Goal: Find specific page/section: Find specific page/section

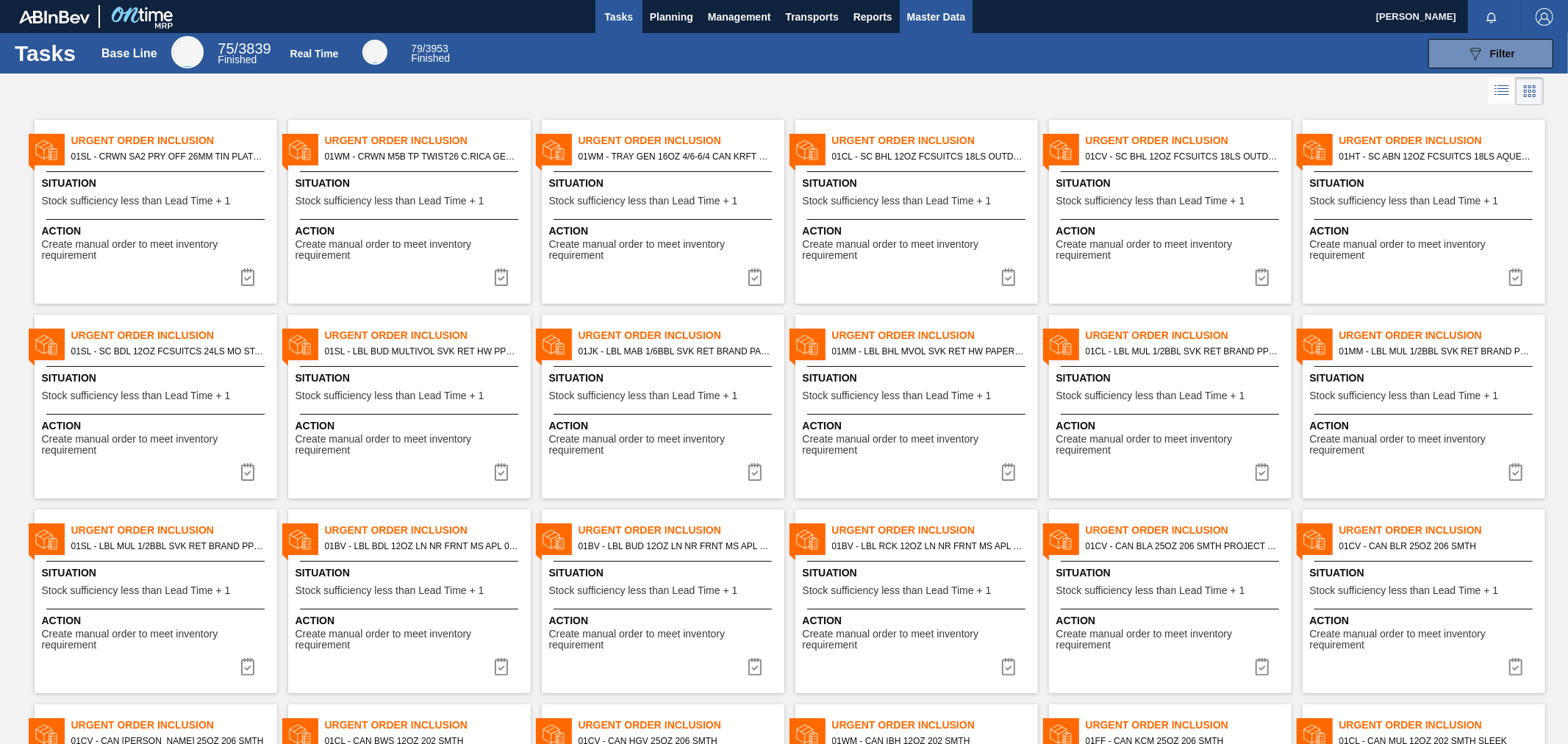
click at [948, 17] on span "Master Data" at bounding box center [937, 16] width 58 height 17
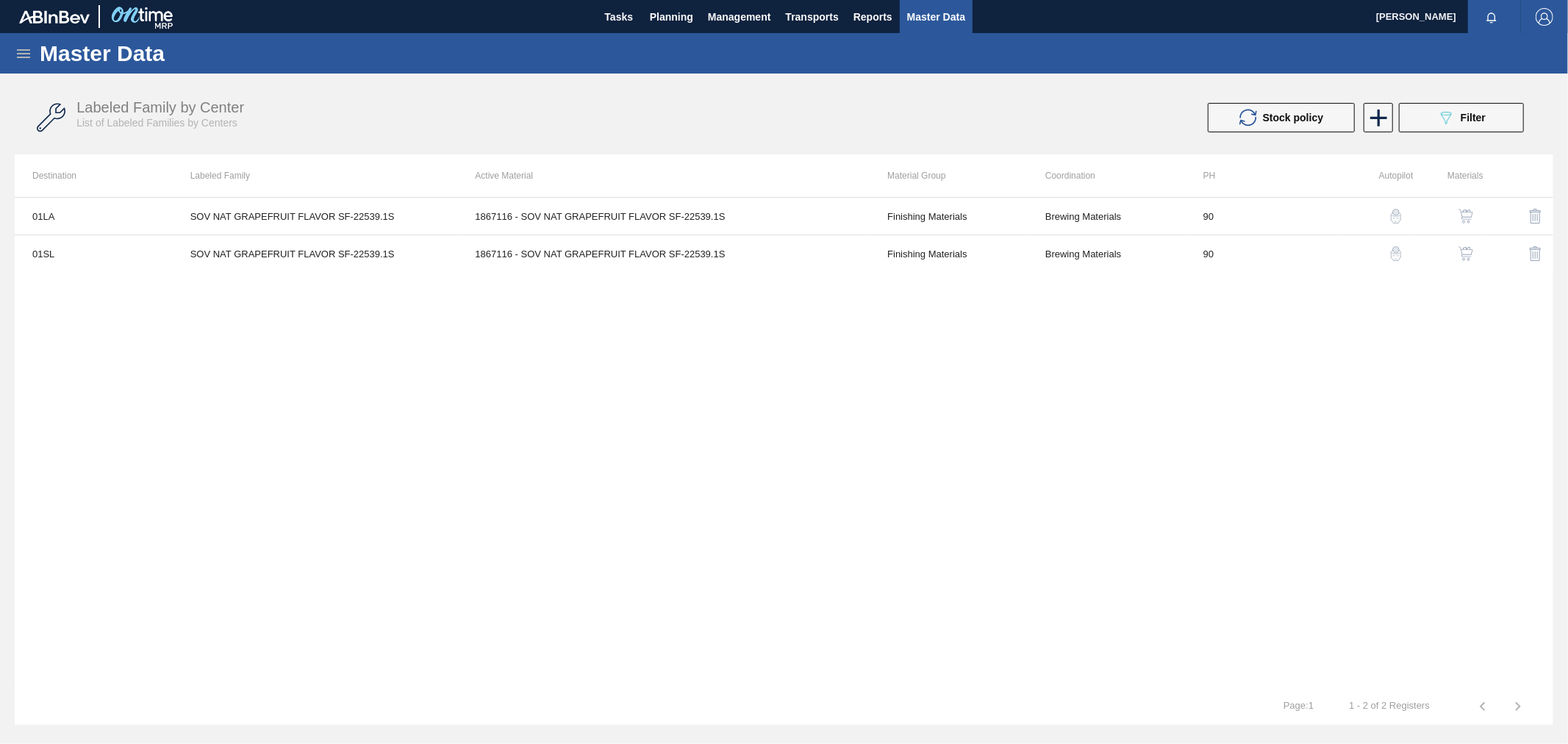
click at [26, 52] on icon at bounding box center [24, 53] width 17 height 17
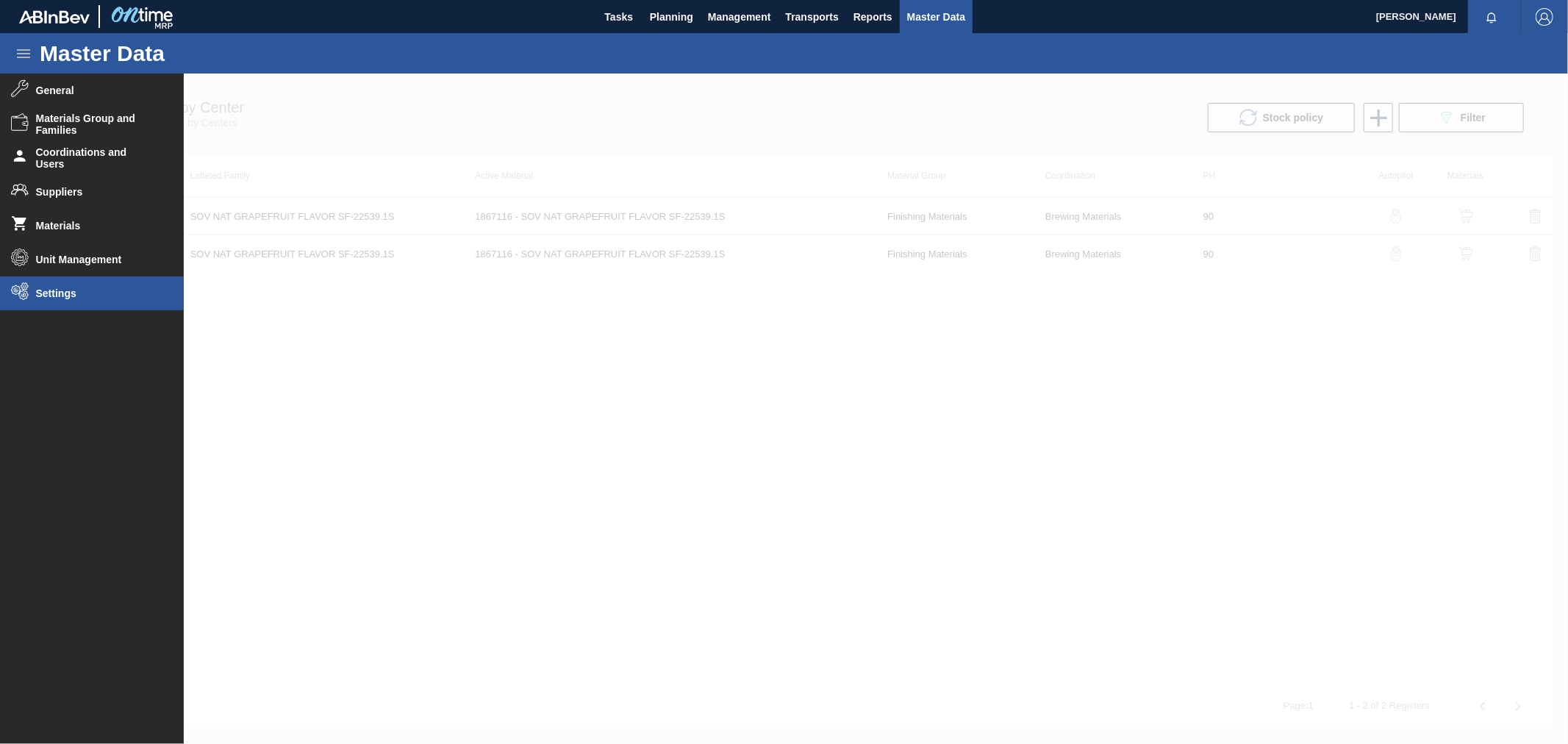
click at [75, 297] on span "Settings" at bounding box center [97, 293] width 122 height 12
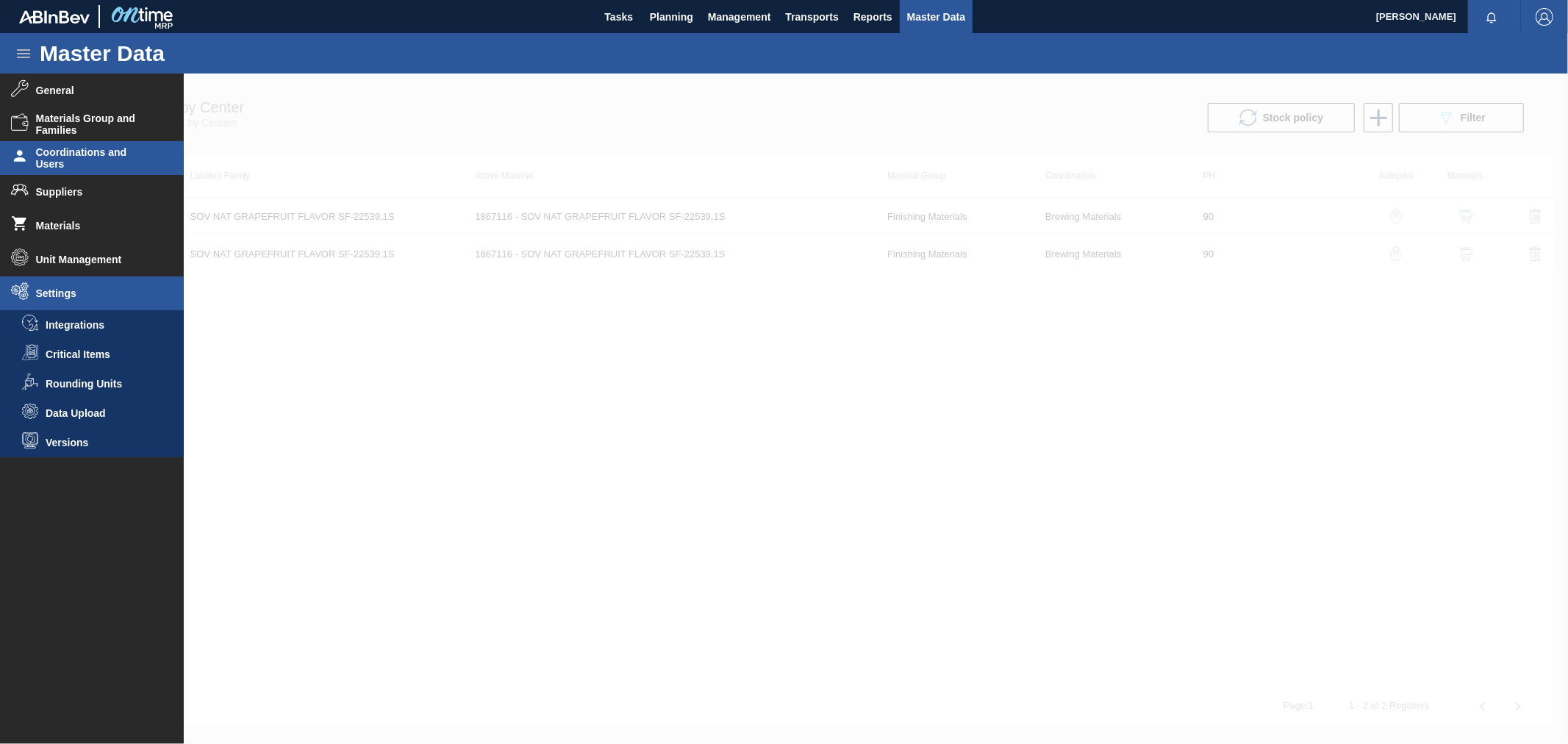
click at [72, 152] on span "Coordinations and Users" at bounding box center [97, 158] width 122 height 24
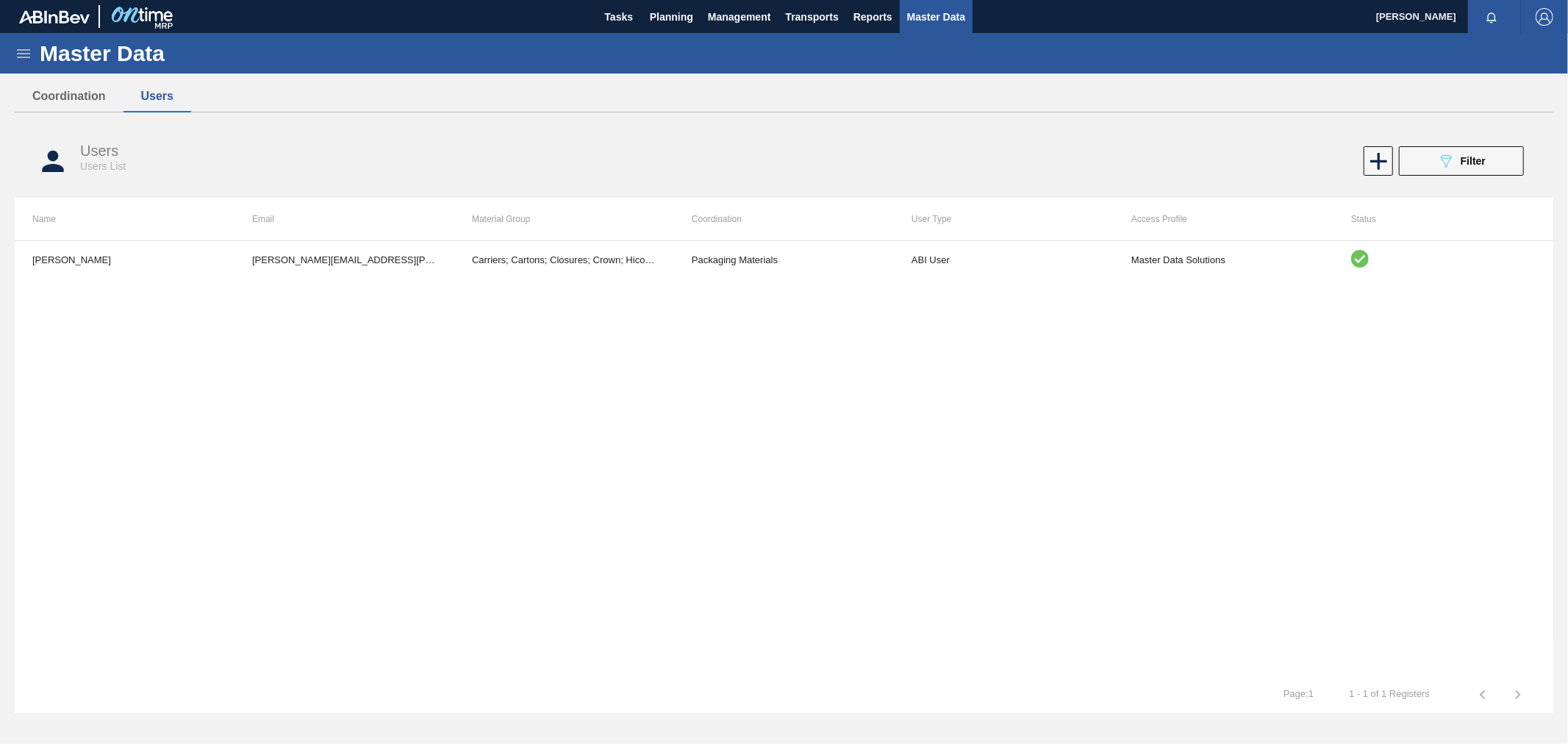
click at [1459, 177] on div "Users Users List 089F7B8B-B2A5-4AFE-B5C0-19BA573D28AC Filter" at bounding box center [784, 161] width 1539 height 55
click at [1465, 158] on span "Filter" at bounding box center [1474, 161] width 25 height 12
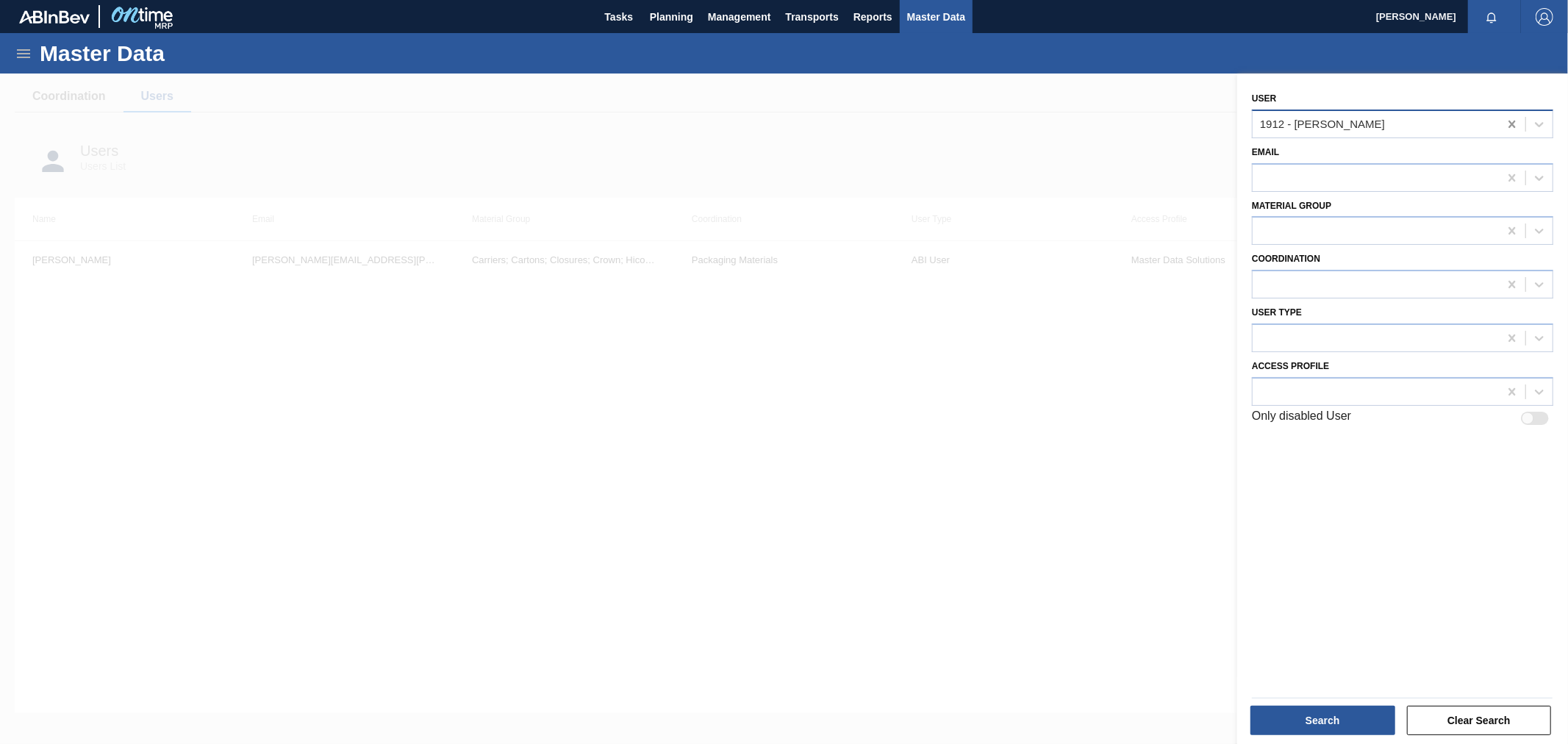
click at [1511, 119] on icon at bounding box center [1512, 124] width 15 height 15
type input "[PERSON_NAME]"
click at [1413, 452] on div "User Email Material Group Coordination User Type Access Profile Only disabled U…" at bounding box center [1402, 410] width 331 height 674
click at [1340, 114] on div at bounding box center [1376, 123] width 247 height 21
type input "call"
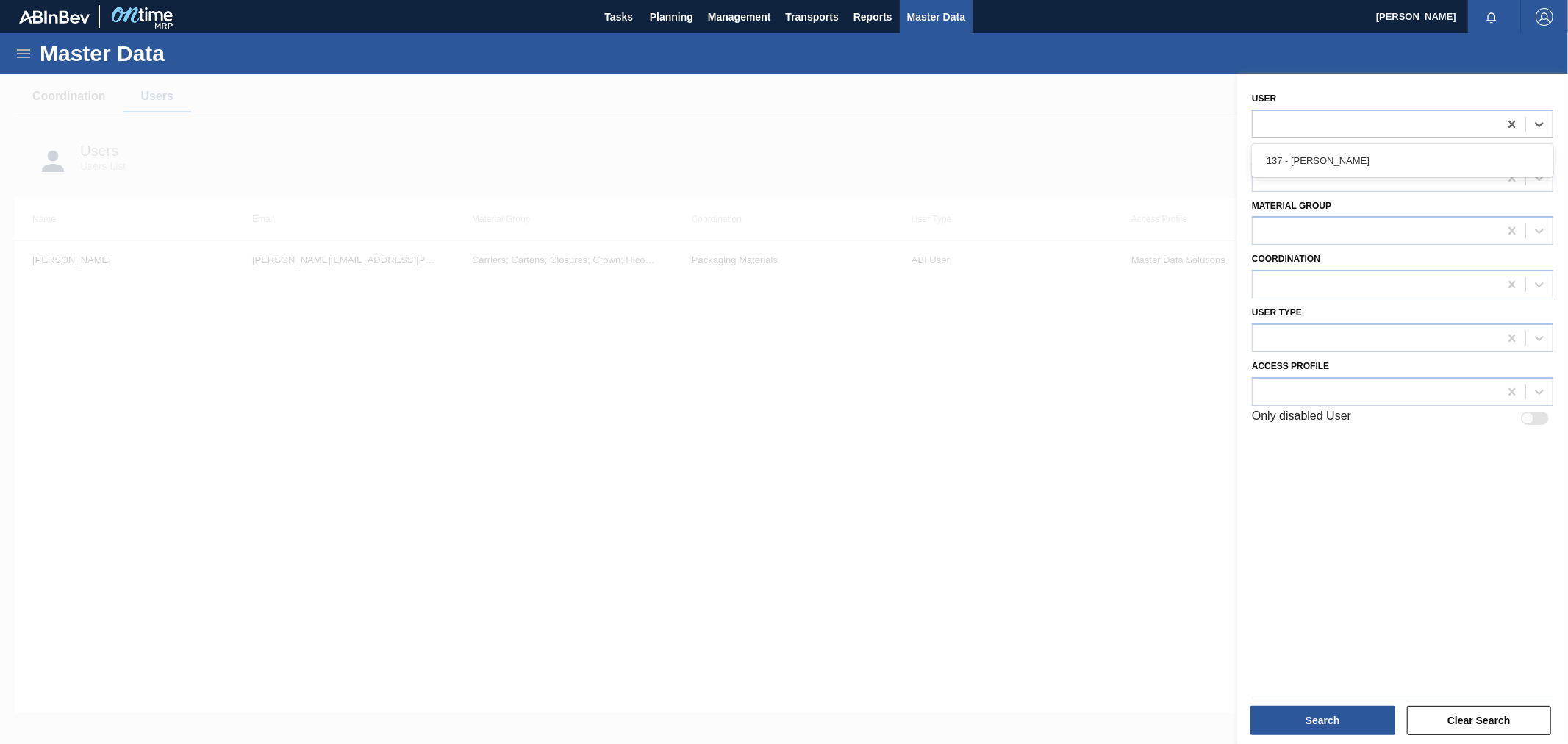
click at [997, 687] on div at bounding box center [784, 446] width 1568 height 744
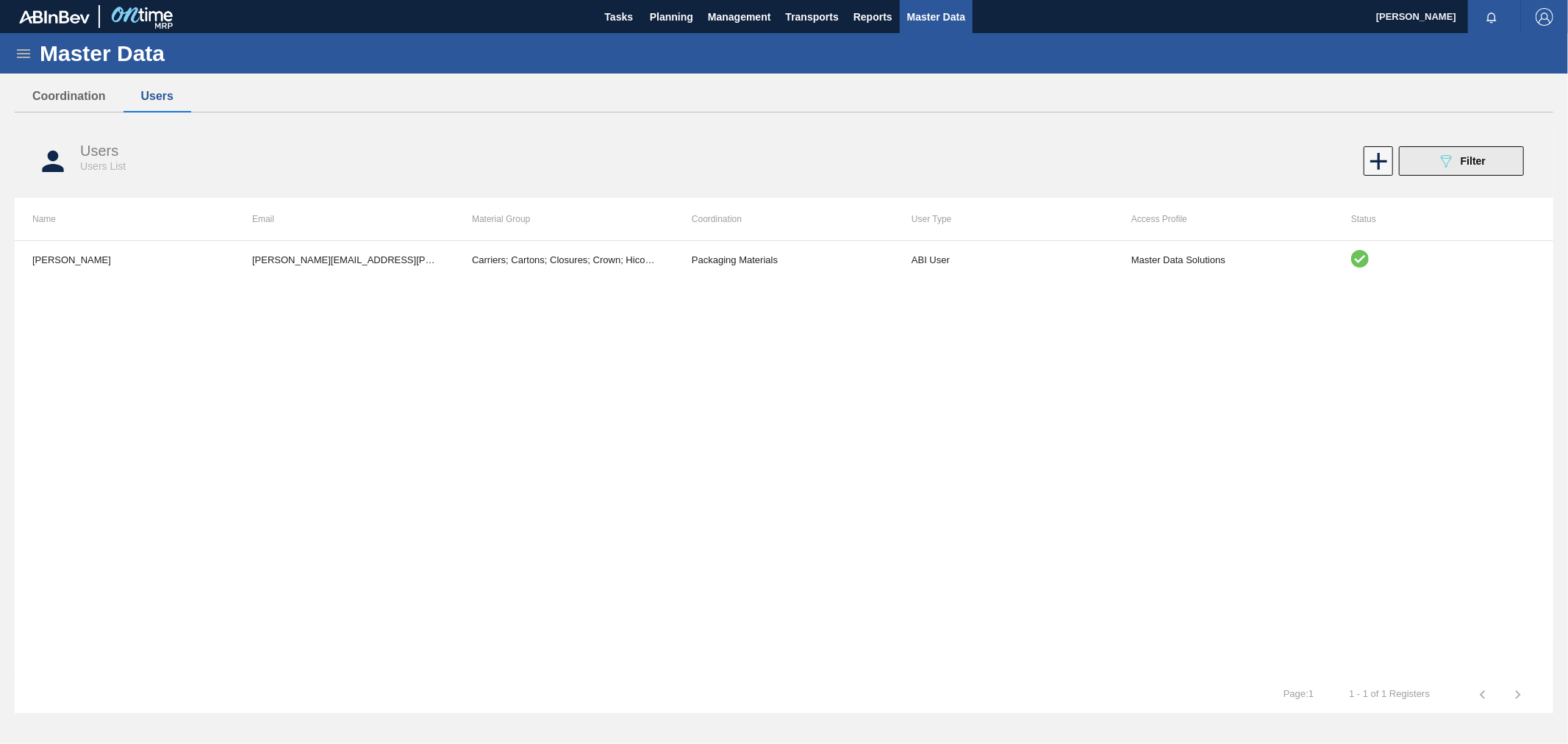
click at [1464, 174] on button "089F7B8B-B2A5-4AFE-B5C0-19BA573D28AC Filter" at bounding box center [1461, 160] width 125 height 29
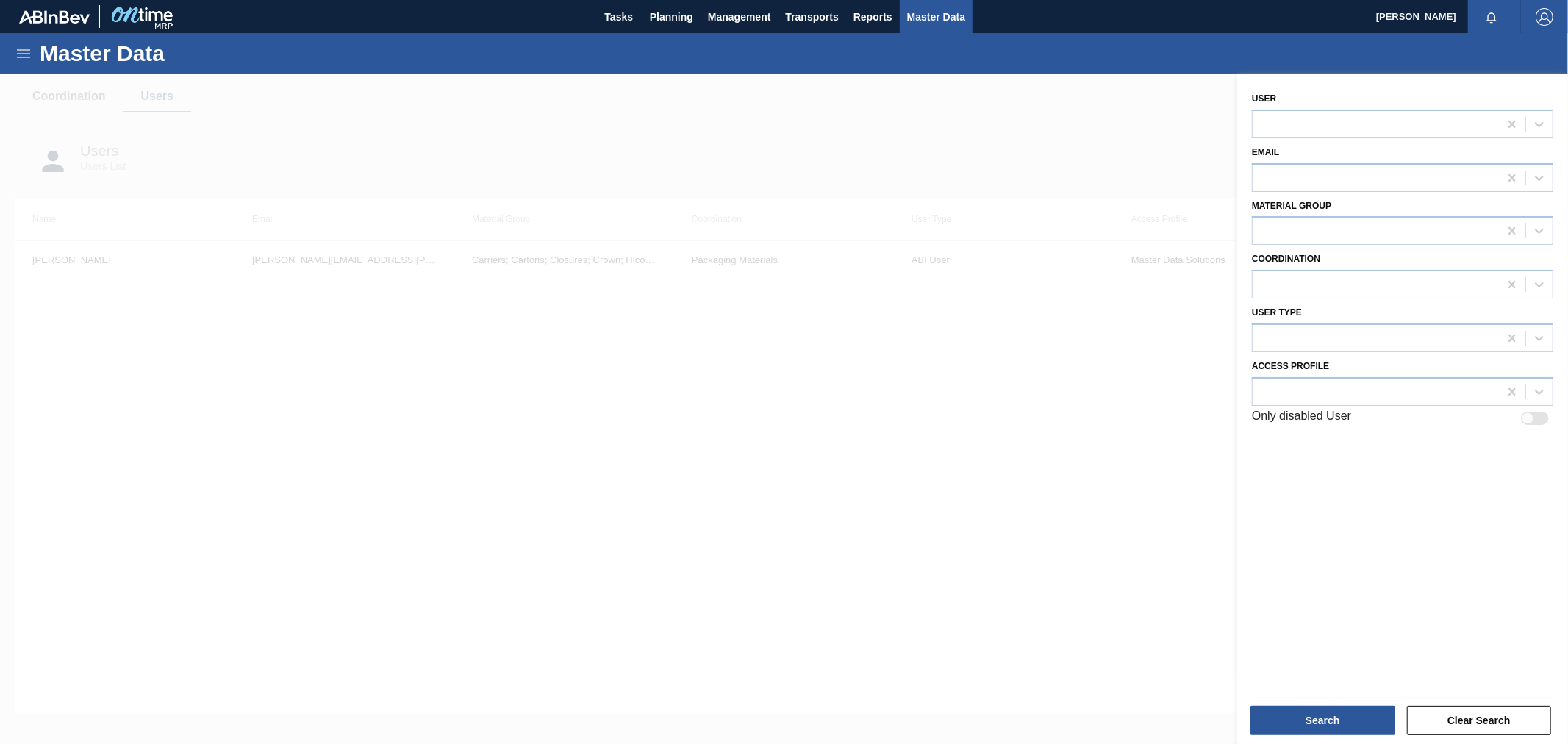
click at [1474, 151] on div "Email" at bounding box center [1403, 167] width 302 height 50
click at [1482, 728] on button "Clear Search" at bounding box center [1479, 720] width 144 height 29
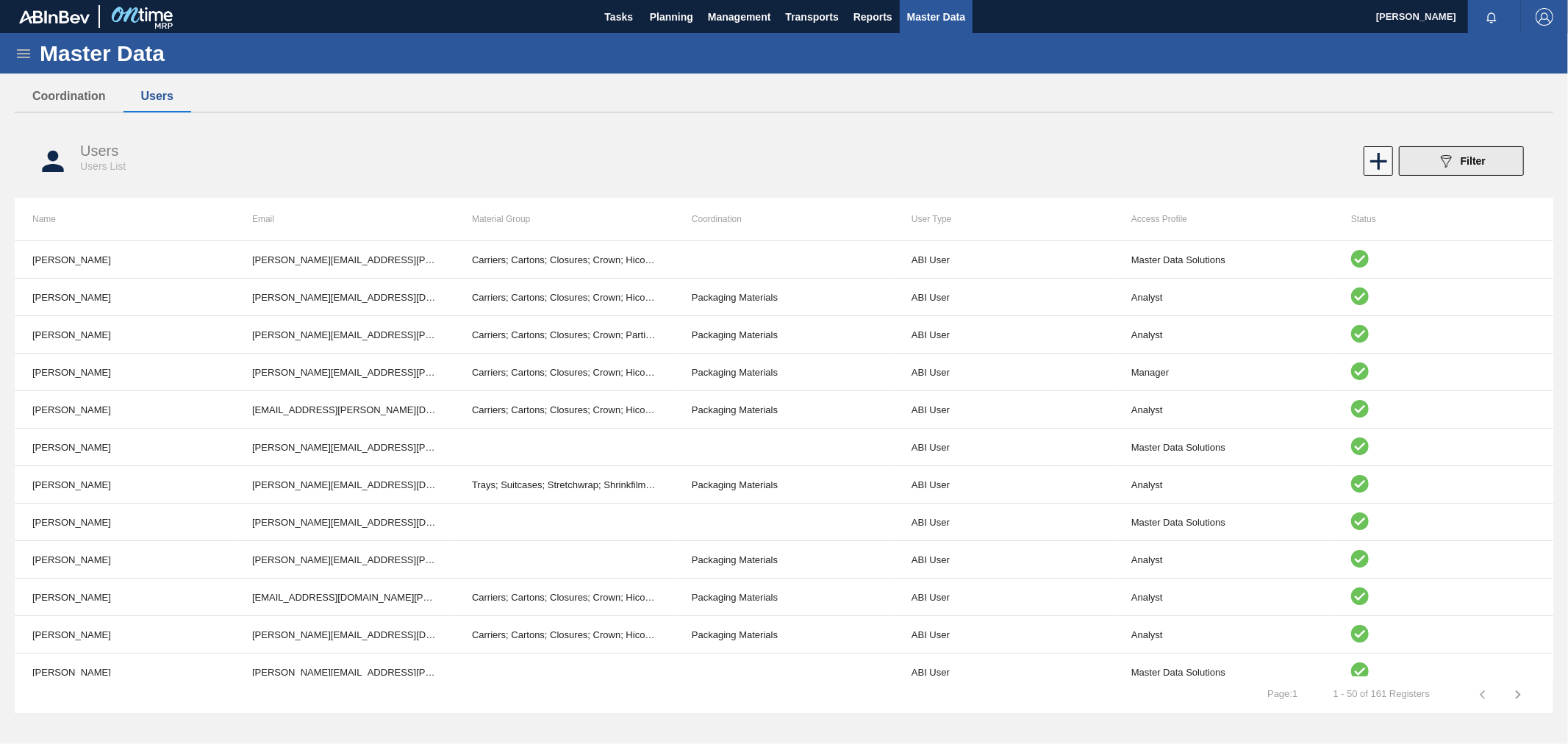
click at [1482, 162] on span "Filter" at bounding box center [1474, 161] width 25 height 12
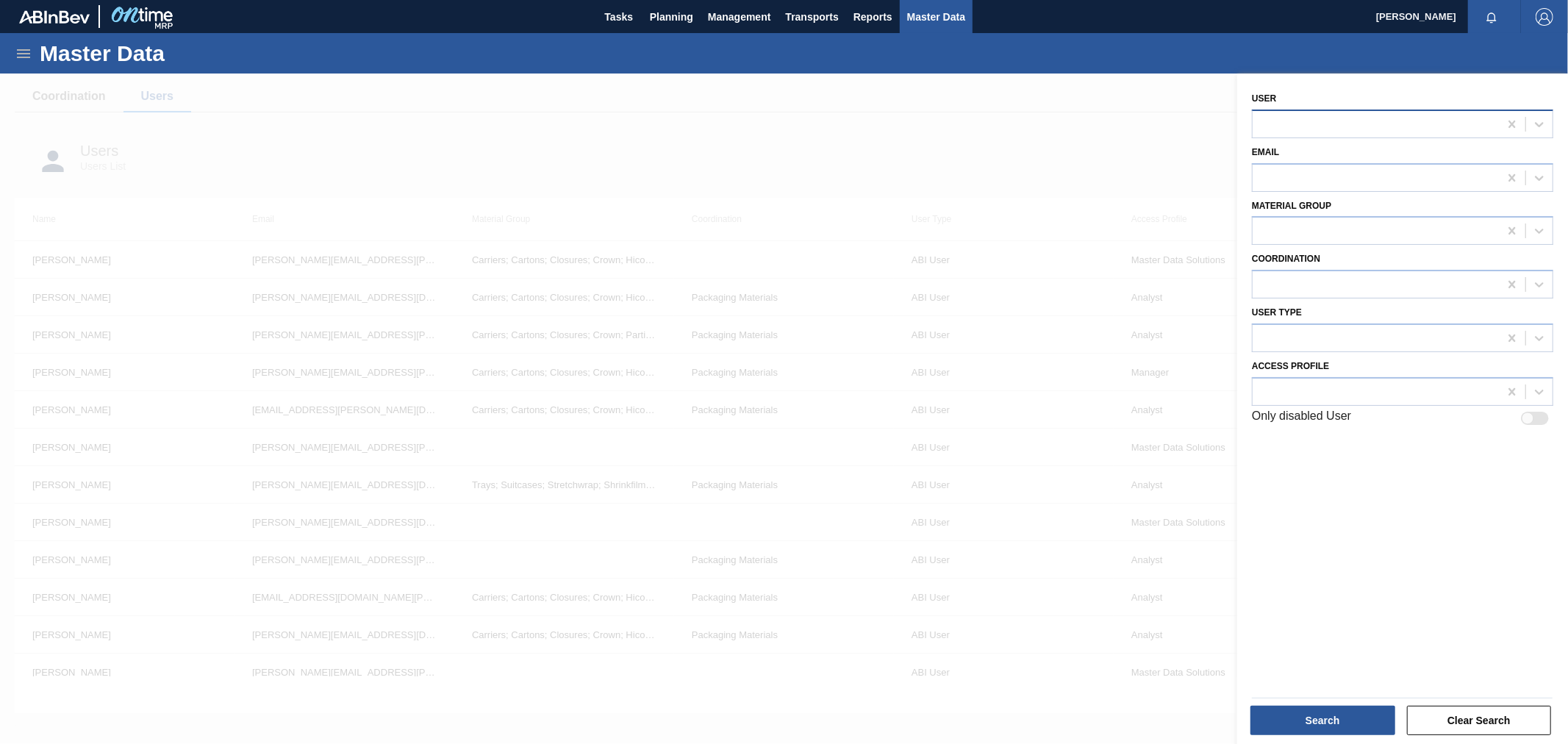
click at [1336, 127] on div at bounding box center [1376, 123] width 247 height 21
type input "[PERSON_NAME]"
click at [1129, 129] on div at bounding box center [784, 446] width 1568 height 744
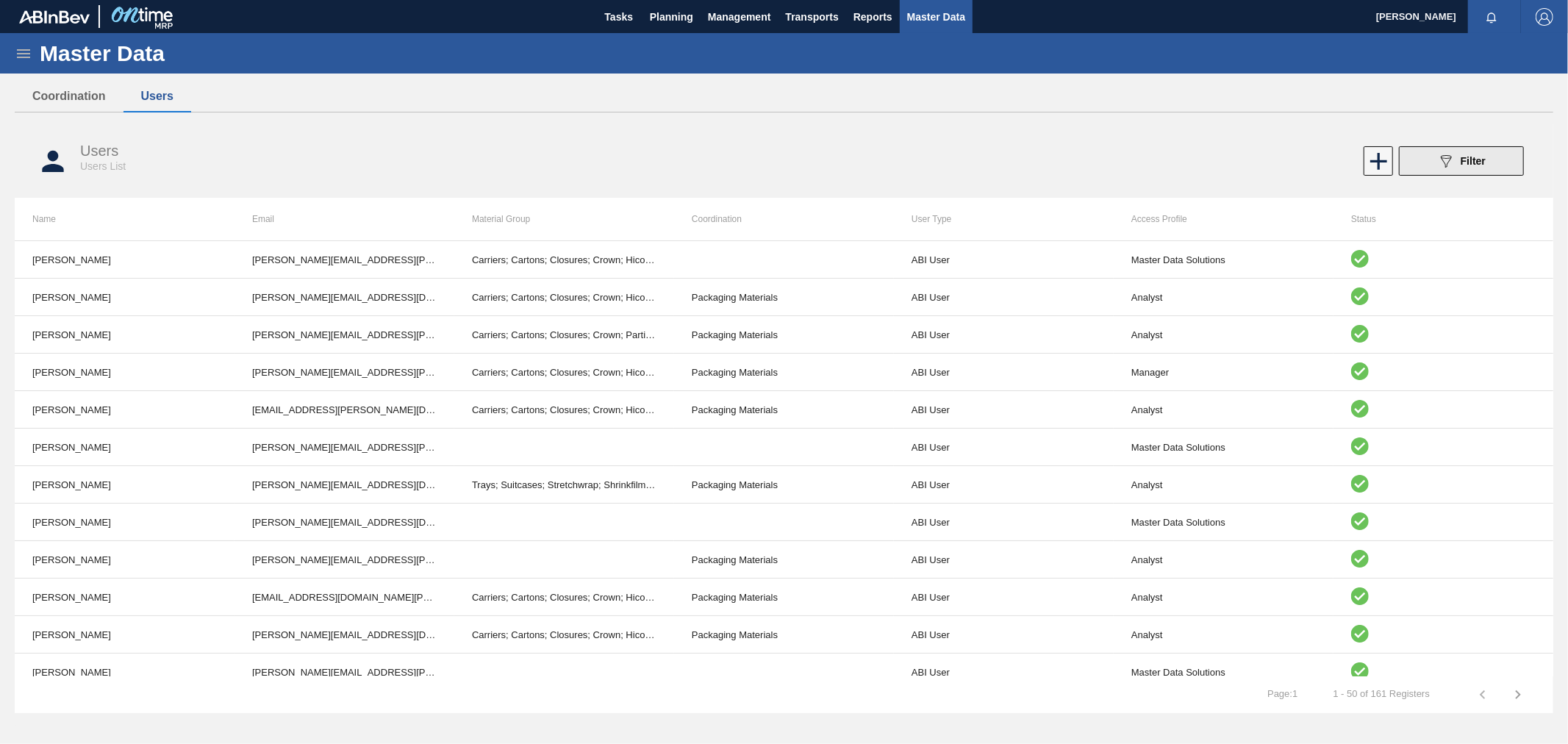
click at [1442, 160] on icon "089F7B8B-B2A5-4AFE-B5C0-19BA573D28AC" at bounding box center [1446, 161] width 17 height 17
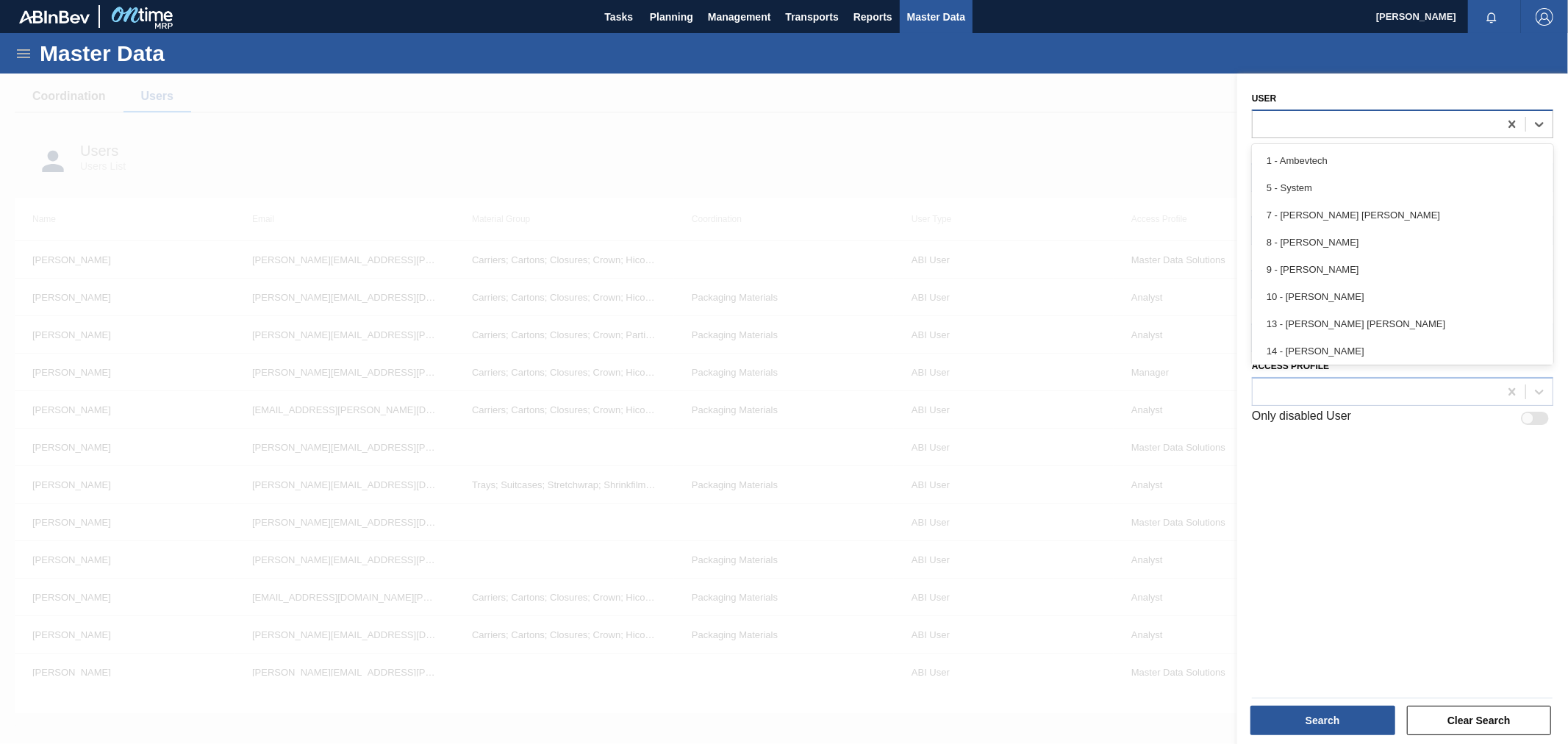
click at [1344, 129] on div at bounding box center [1376, 123] width 247 height 21
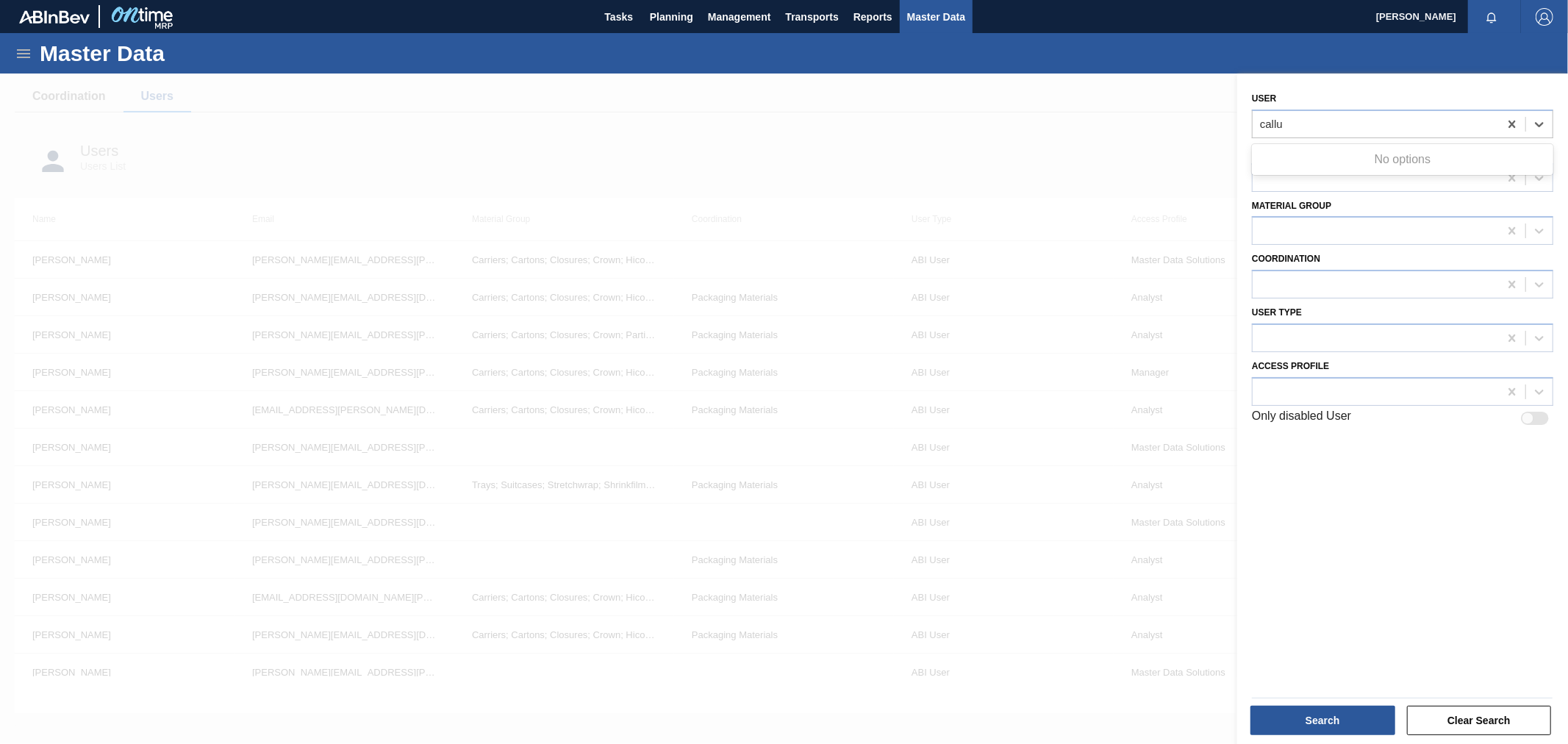
type input "callu"
click at [539, 143] on div at bounding box center [784, 446] width 1568 height 744
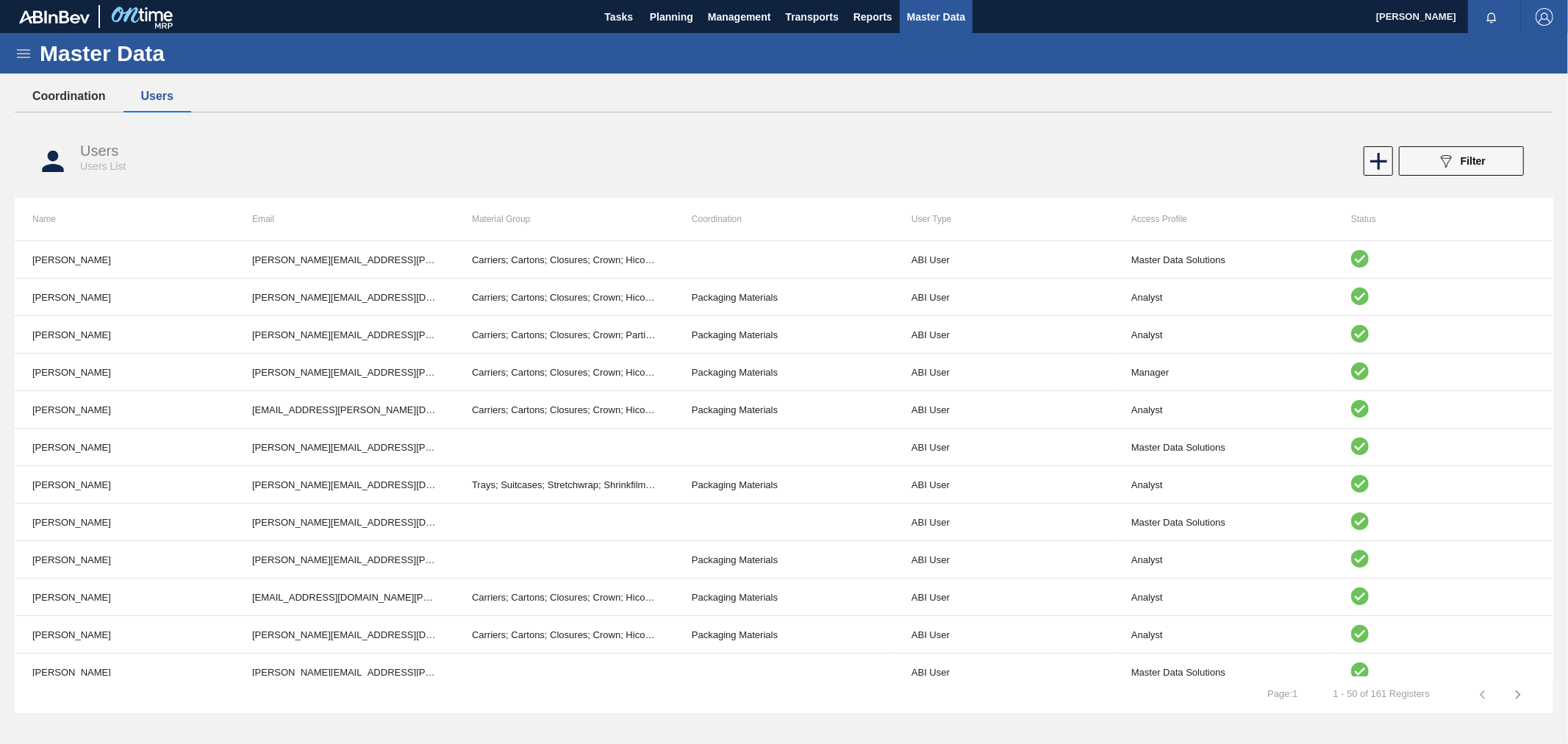
click at [93, 92] on button "Coordination" at bounding box center [69, 96] width 109 height 31
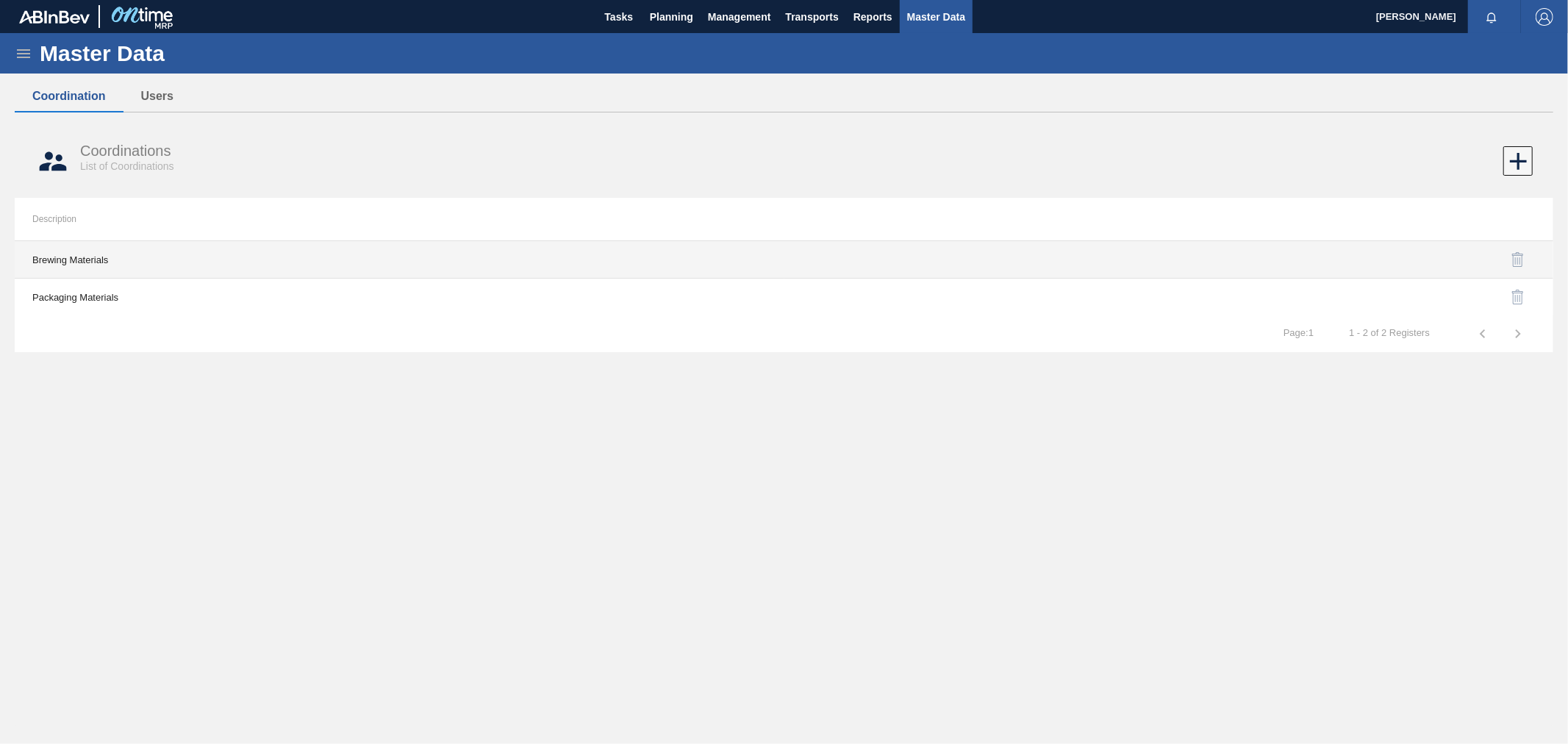
click at [84, 261] on td "Brewing Materials" at bounding box center [400, 260] width 769 height 38
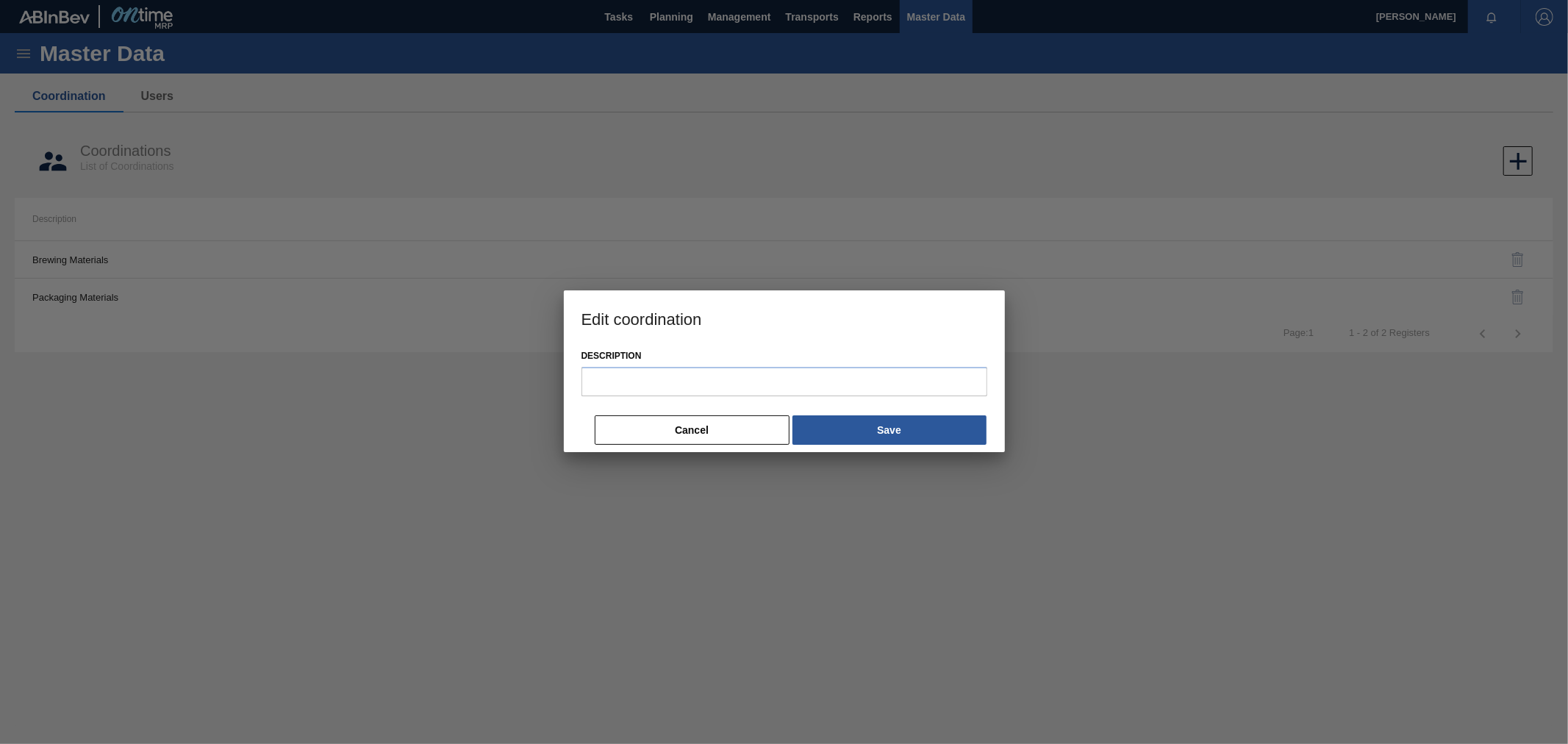
type input "Brewing Materials"
click at [684, 444] on button "Cancel" at bounding box center [693, 430] width 195 height 29
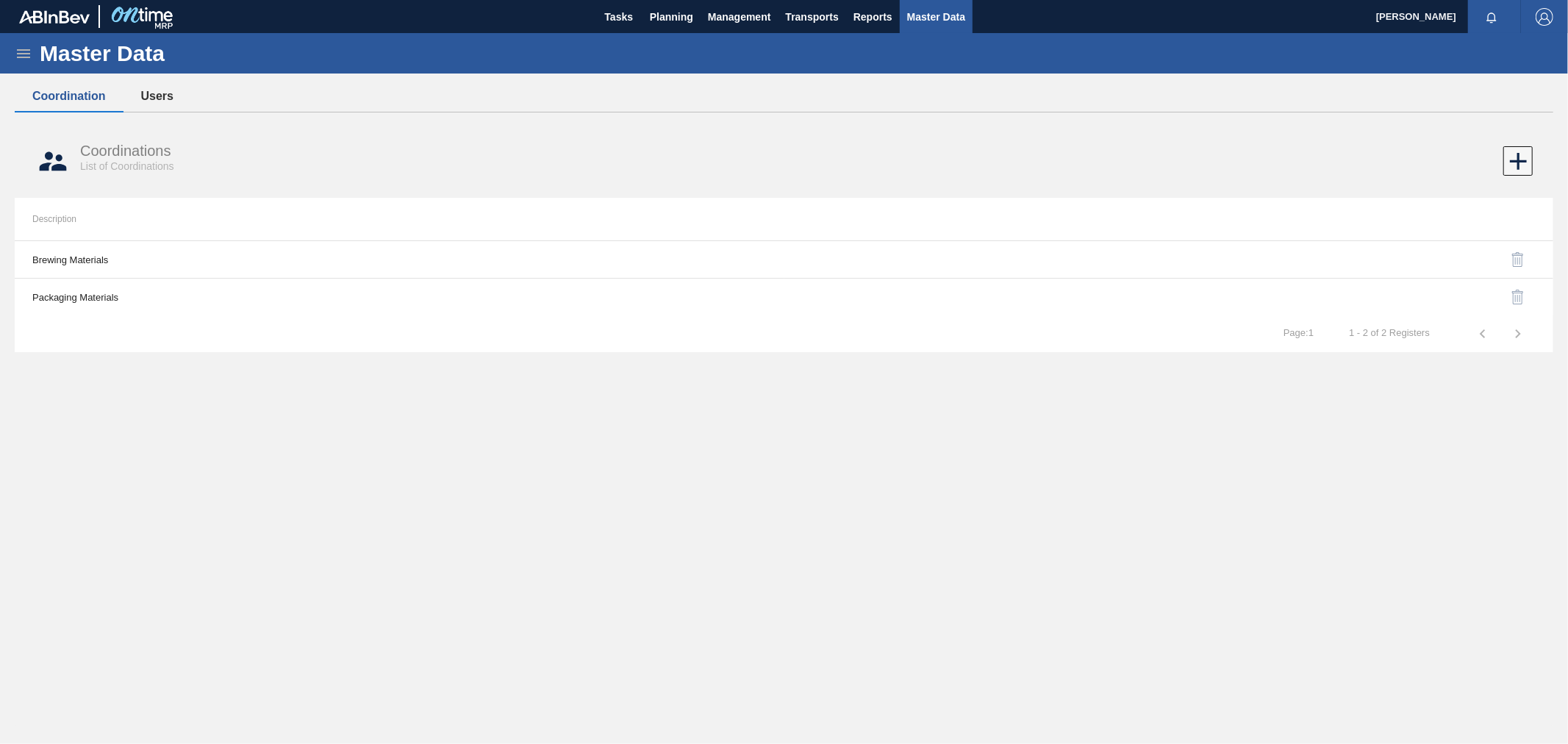
click at [145, 110] on button "Users" at bounding box center [157, 96] width 68 height 31
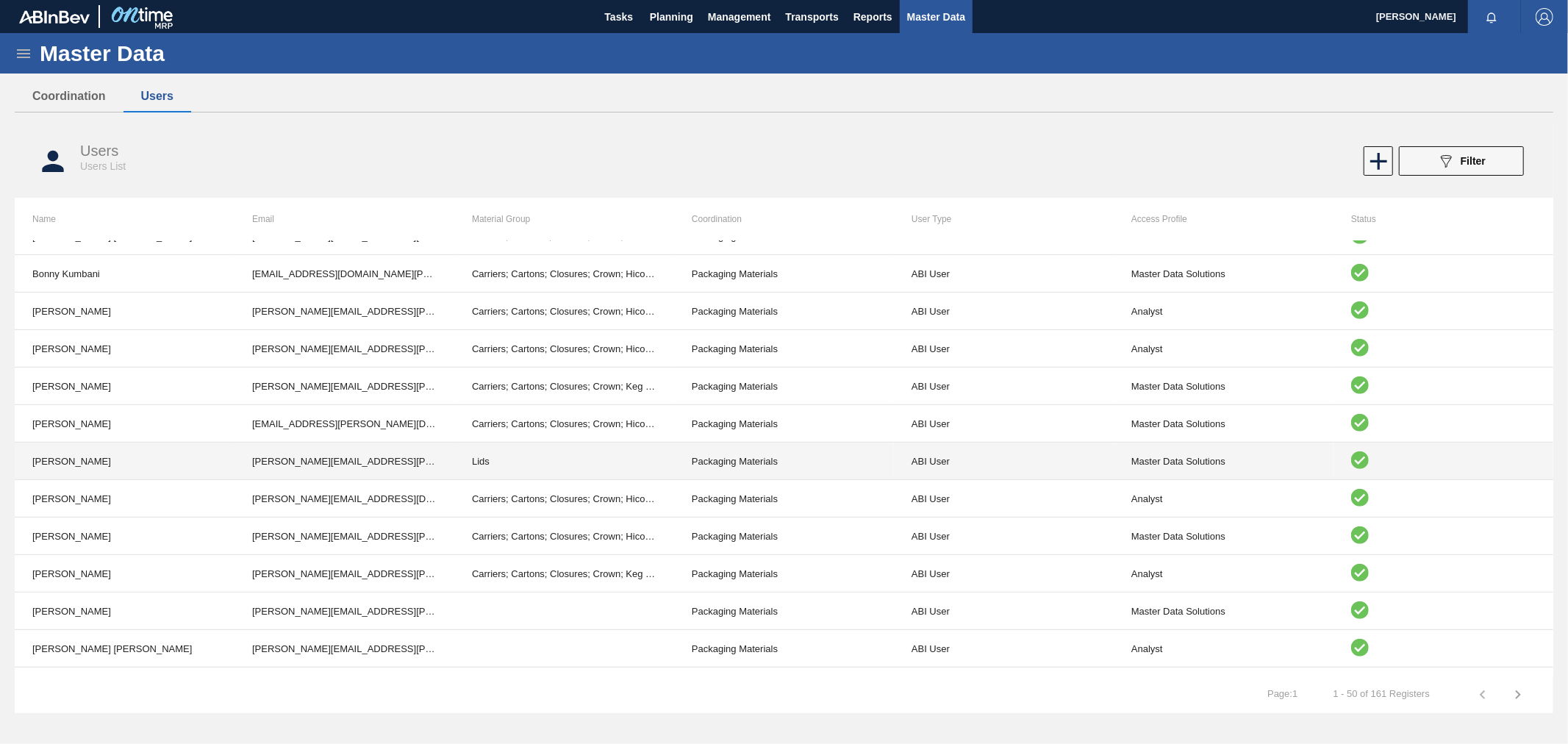
scroll to position [708, 0]
